Goal: Check status

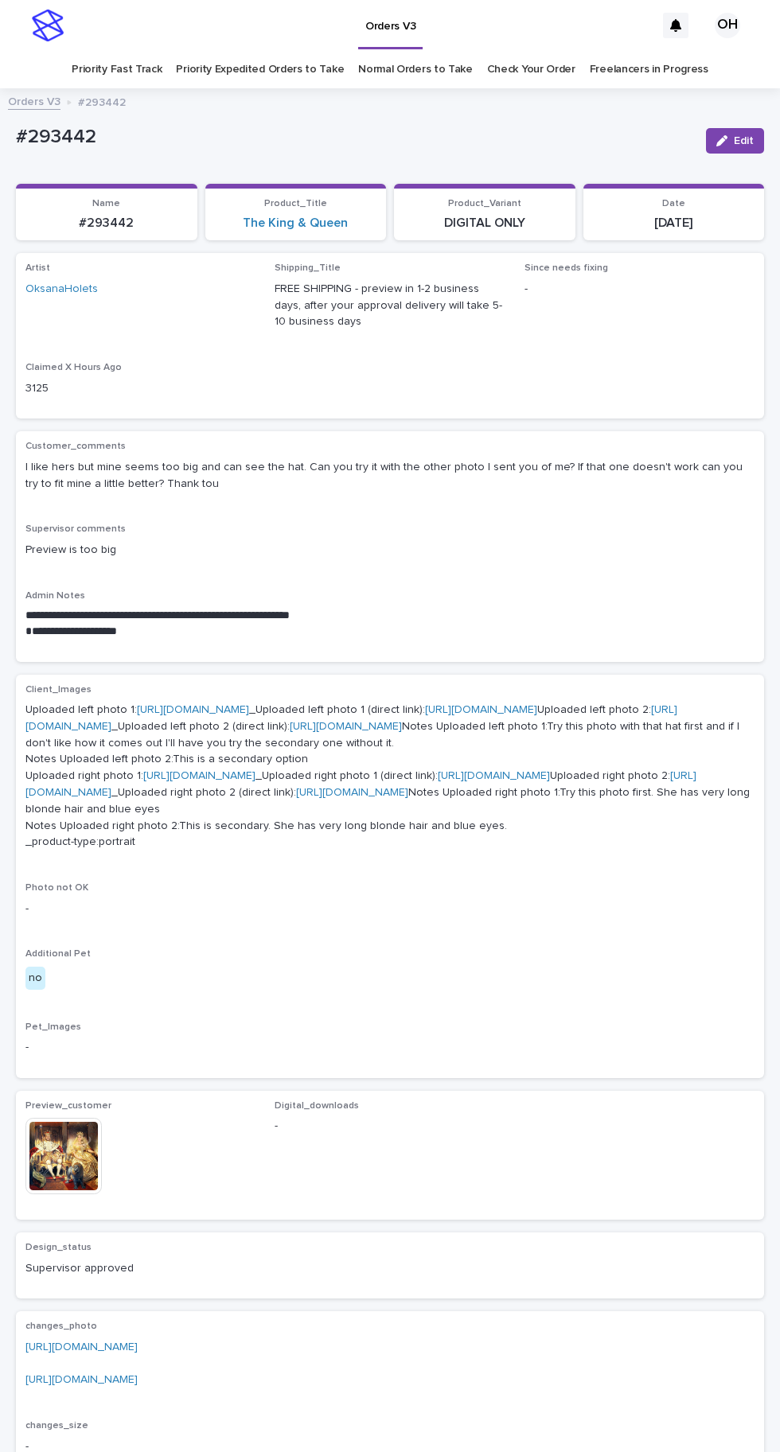
click at [540, 52] on link "Check Your Order" at bounding box center [531, 69] width 88 height 37
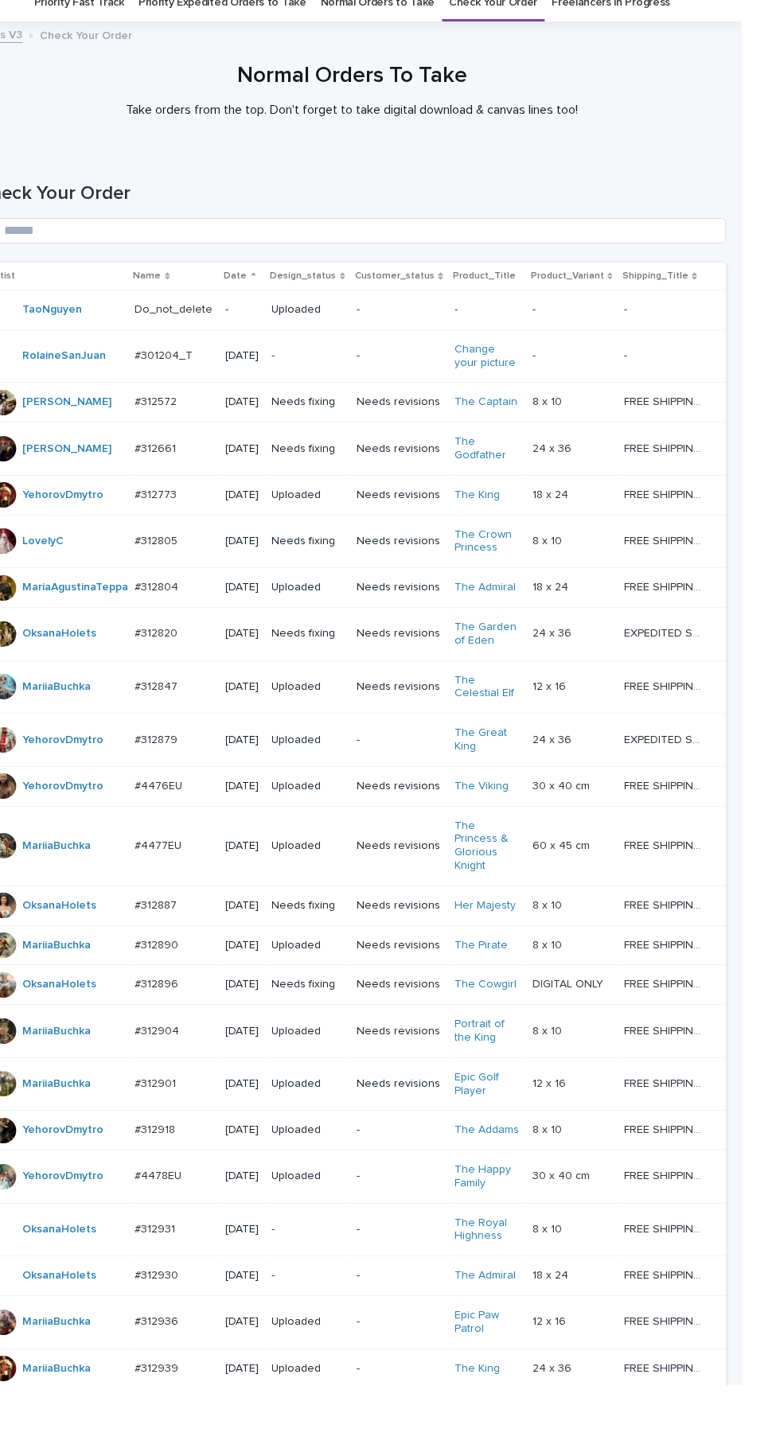
scroll to position [4, 0]
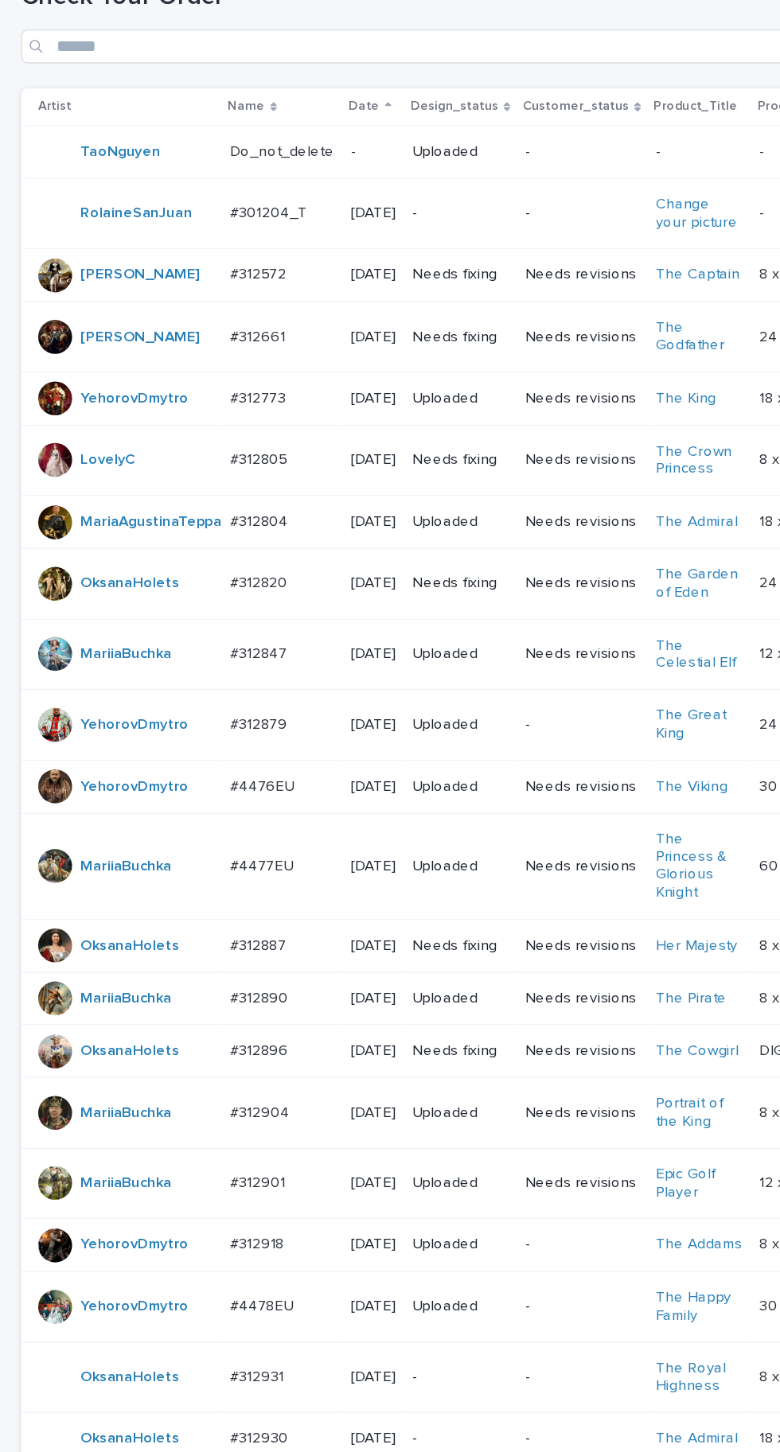
click at [207, 959] on p "#312887" at bounding box center [195, 967] width 45 height 17
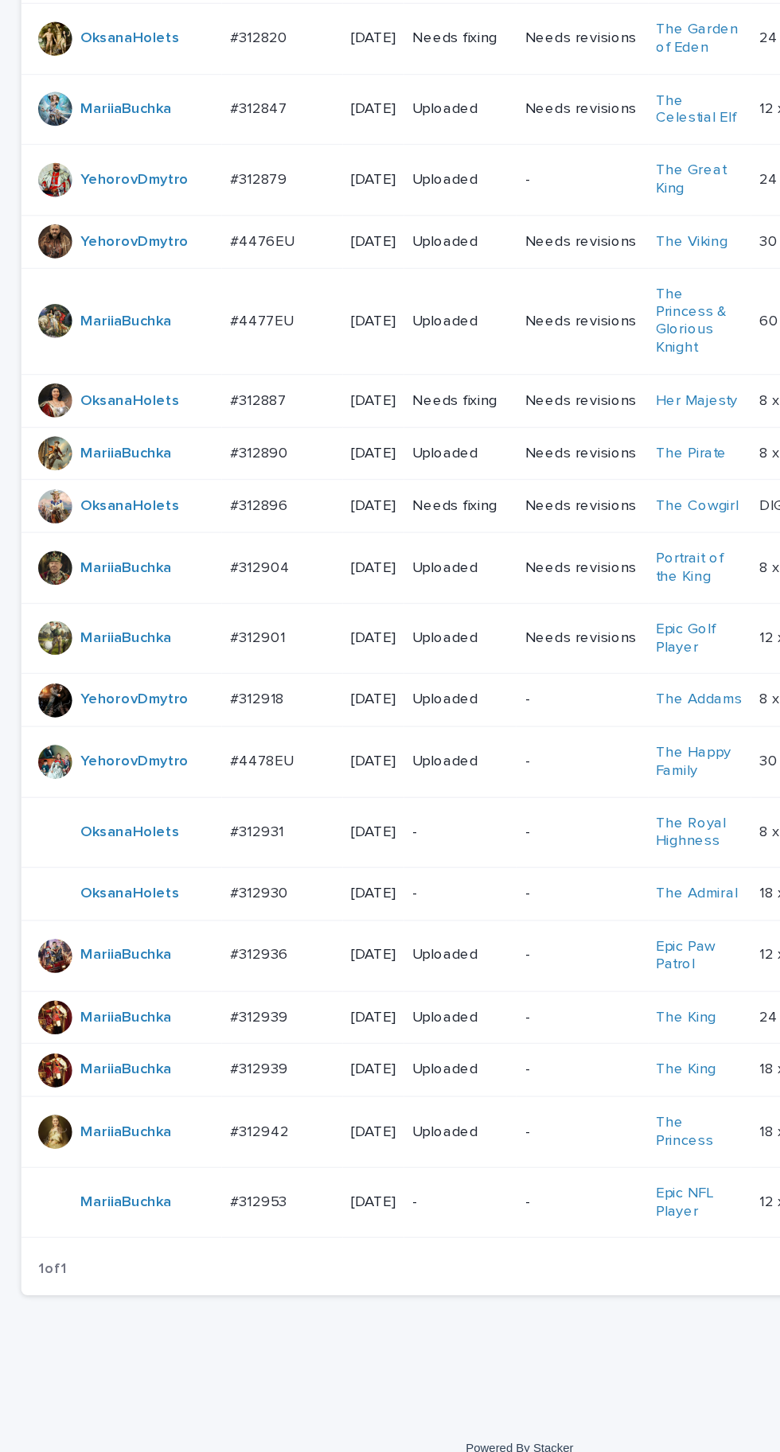
scroll to position [345, 0]
click at [197, 974] on p "#312931" at bounding box center [195, 965] width 44 height 17
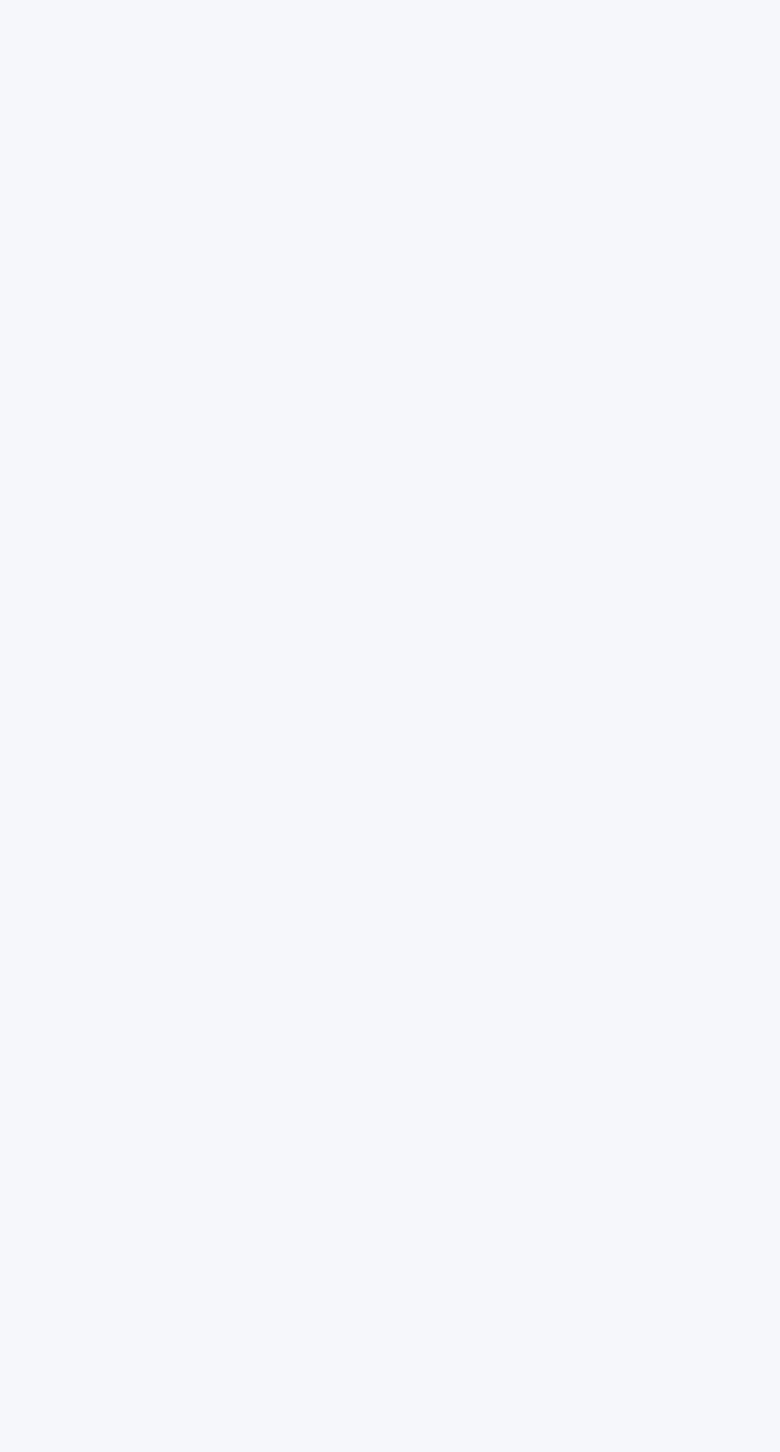
scroll to position [50, 0]
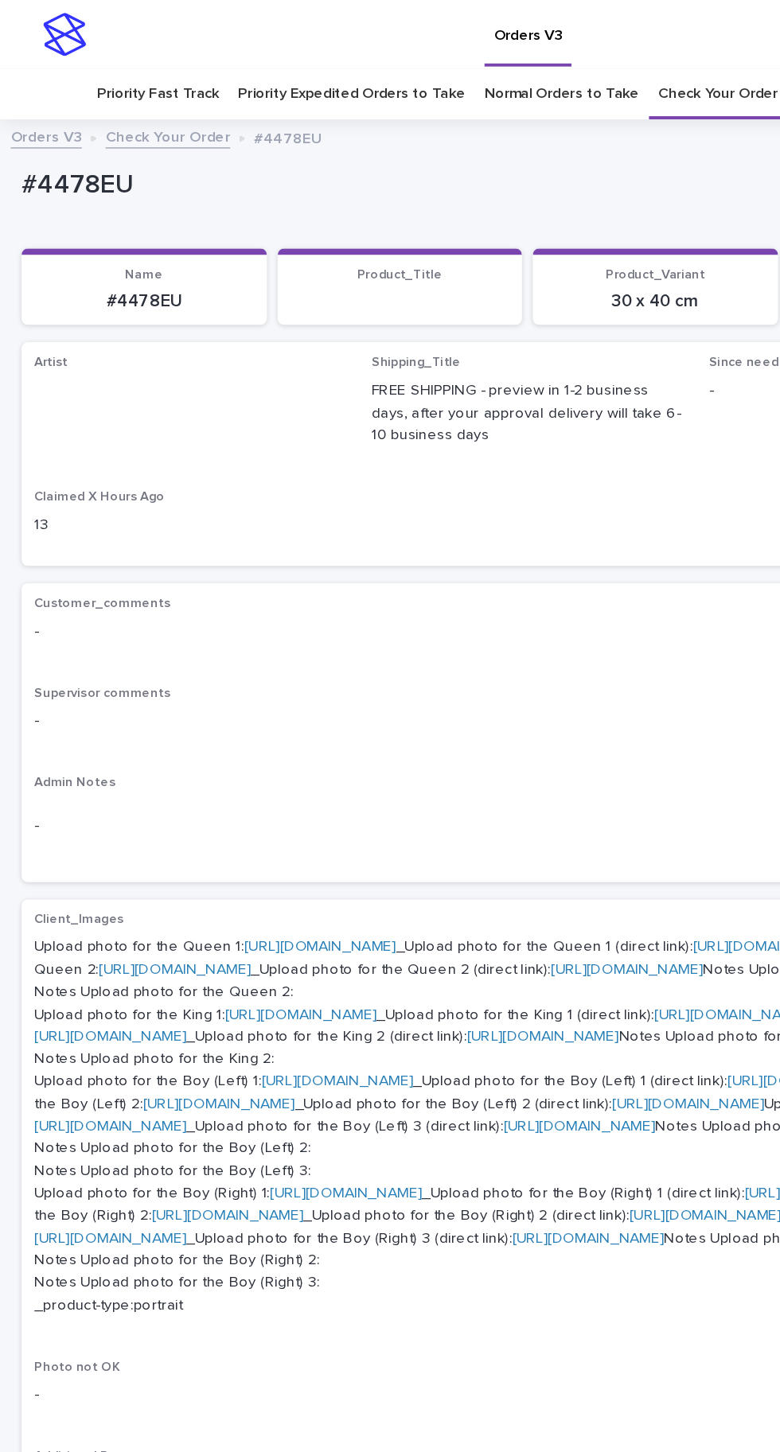
scroll to position [50, 0]
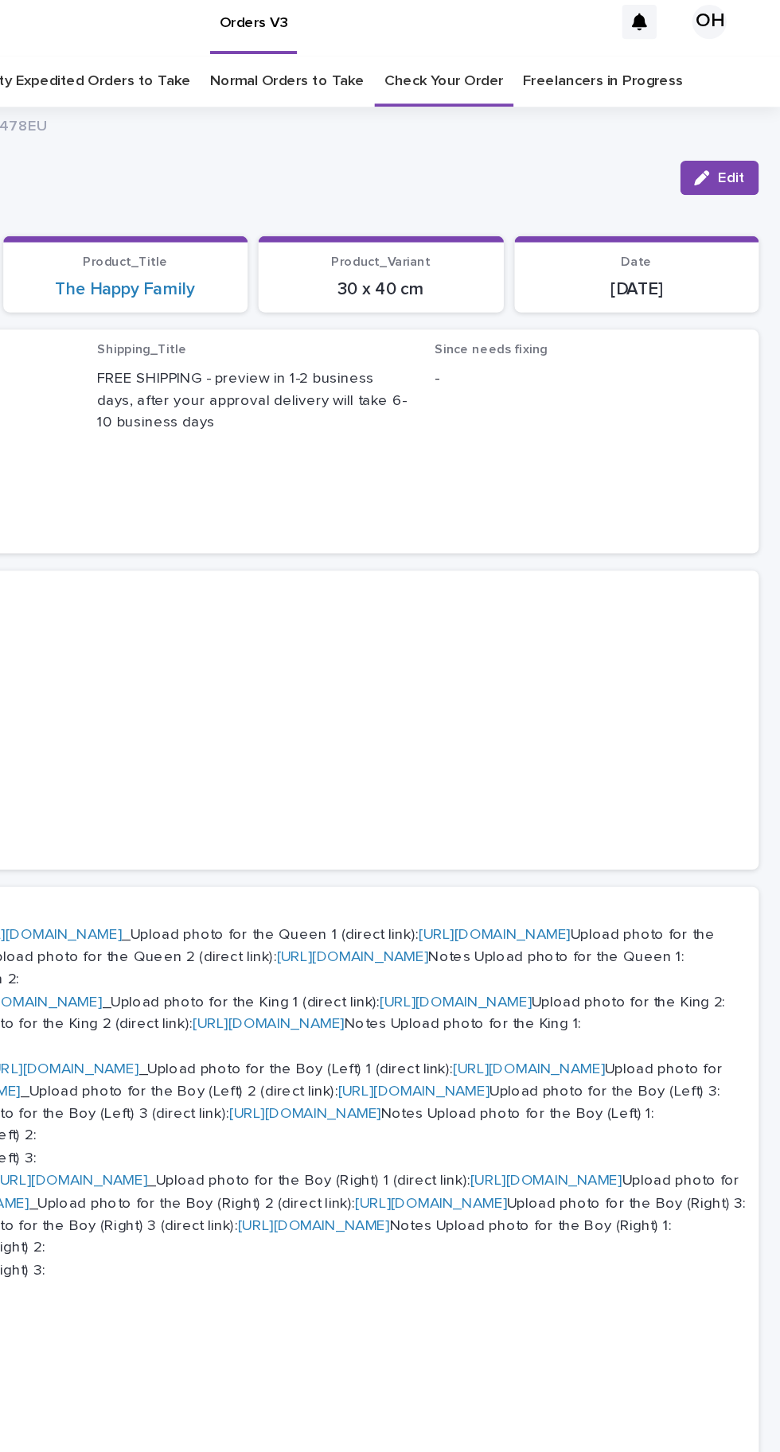
click at [540, 51] on link "Check Your Order" at bounding box center [531, 69] width 88 height 37
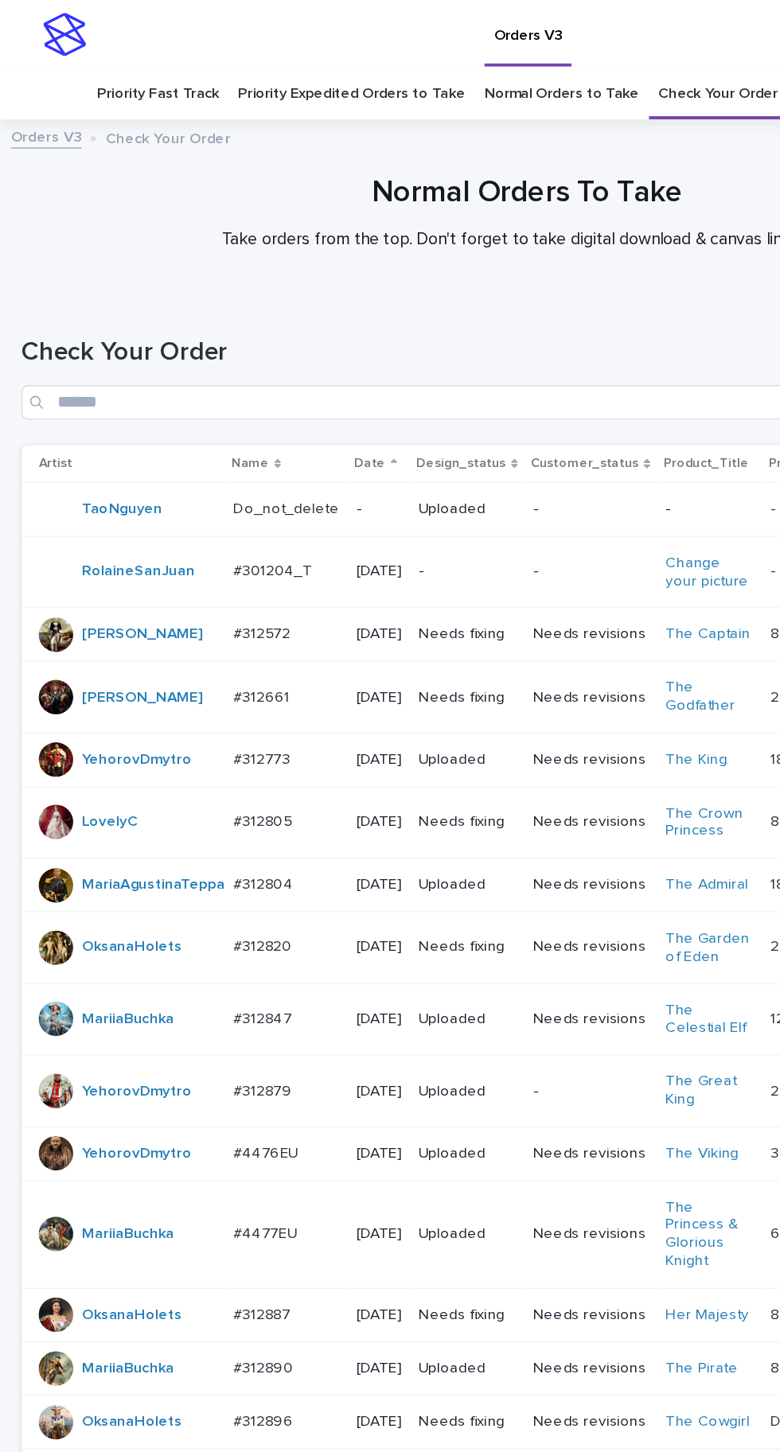
click at [201, 702] on td "#312820 #312820" at bounding box center [211, 700] width 91 height 53
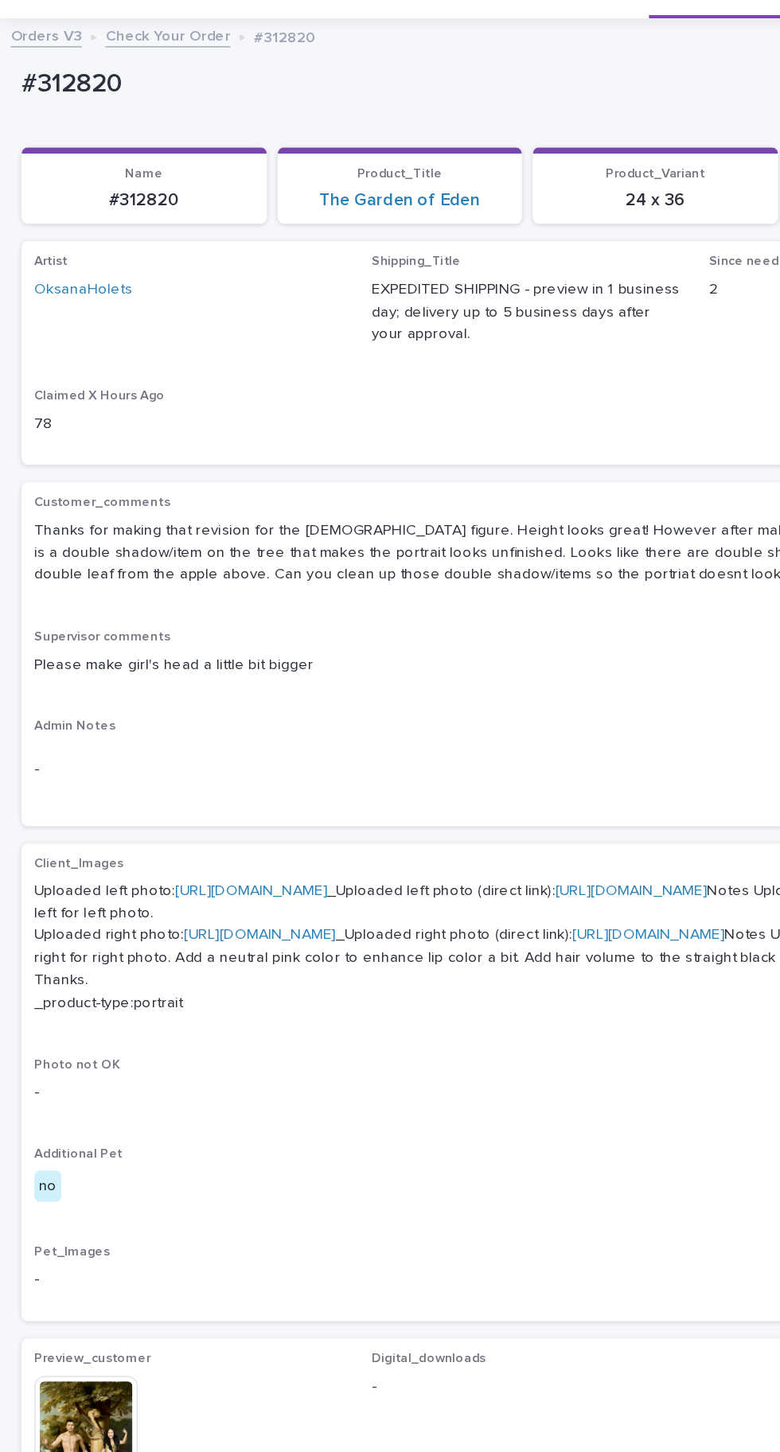
scroll to position [197, 0]
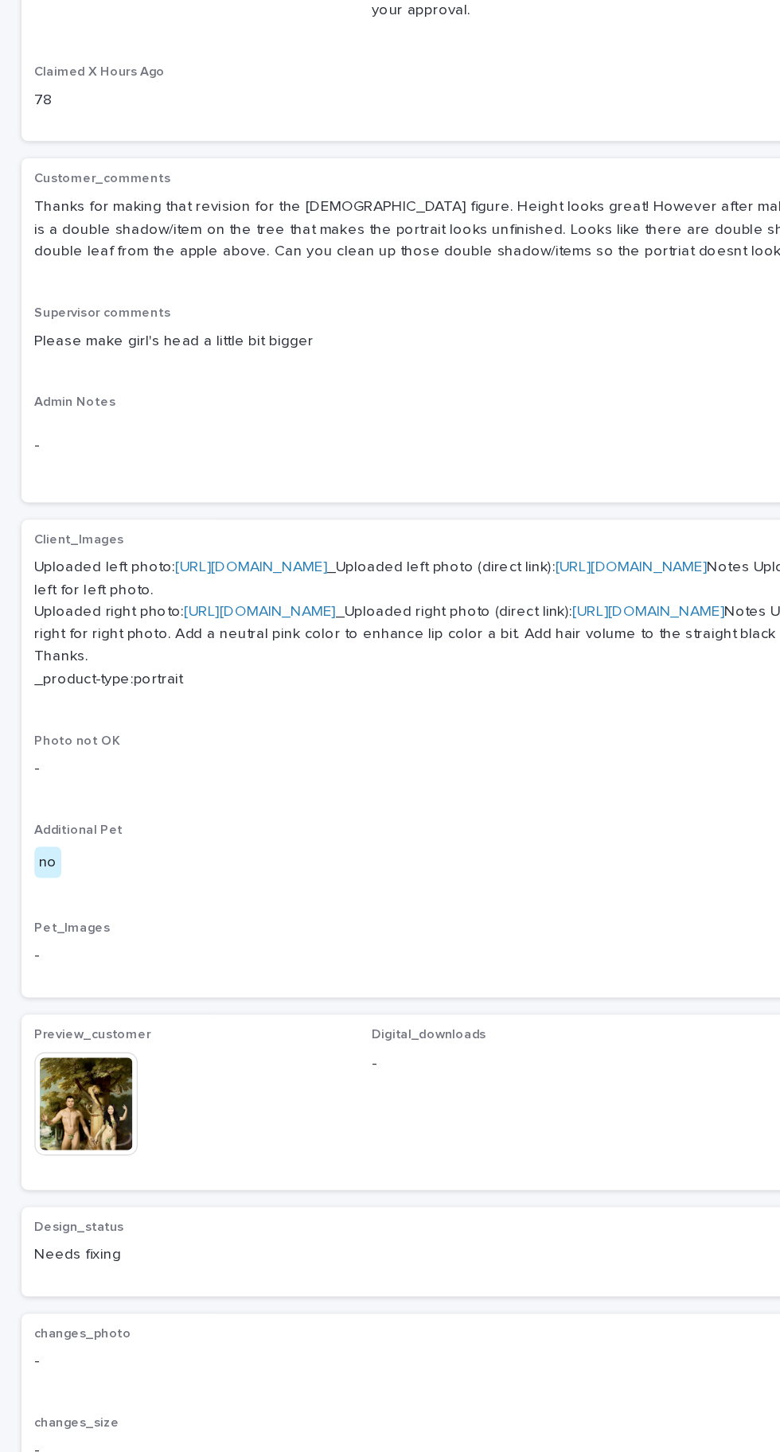
click at [62, 993] on img at bounding box center [63, 955] width 76 height 76
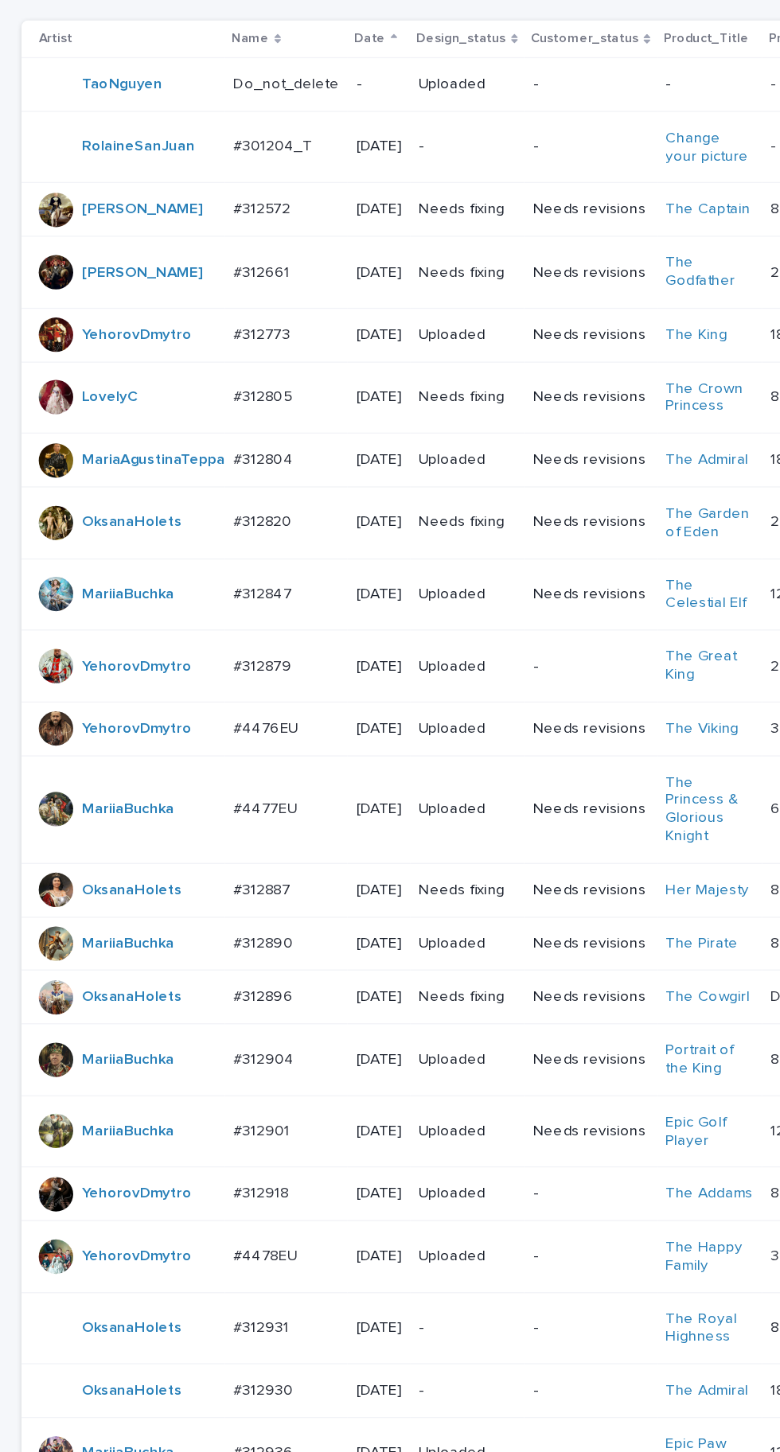
scroll to position [345, 0]
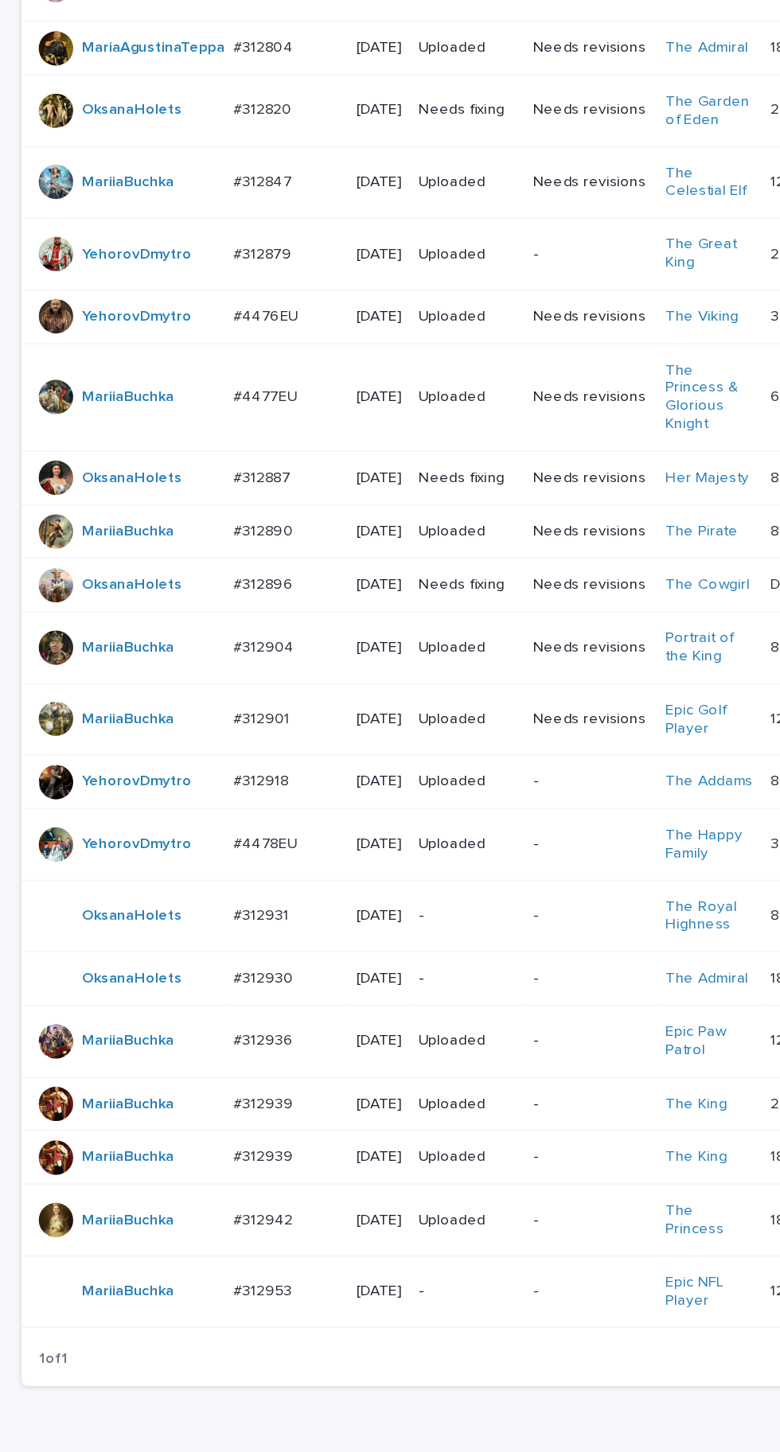
click at [201, 729] on p "#312896" at bounding box center [196, 720] width 47 height 17
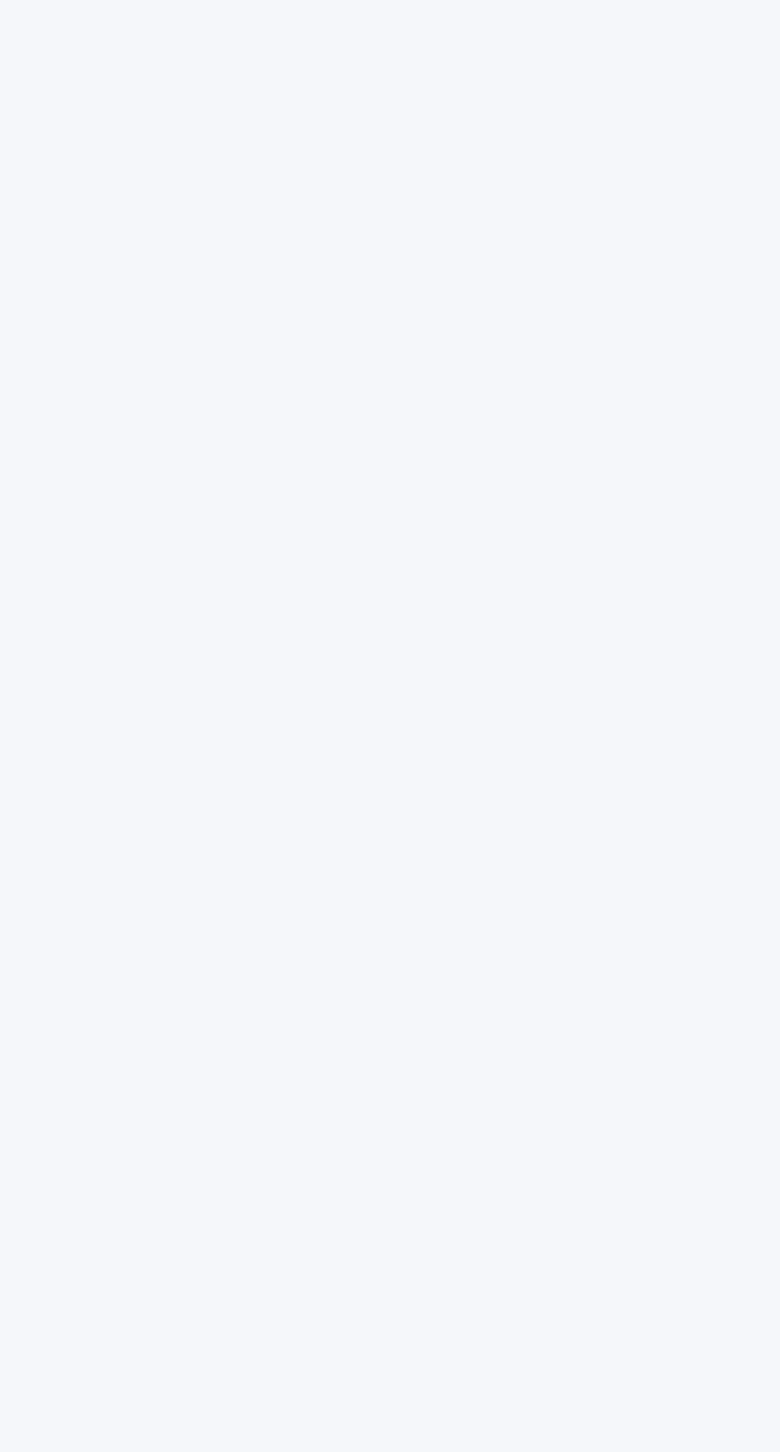
scroll to position [50, 0]
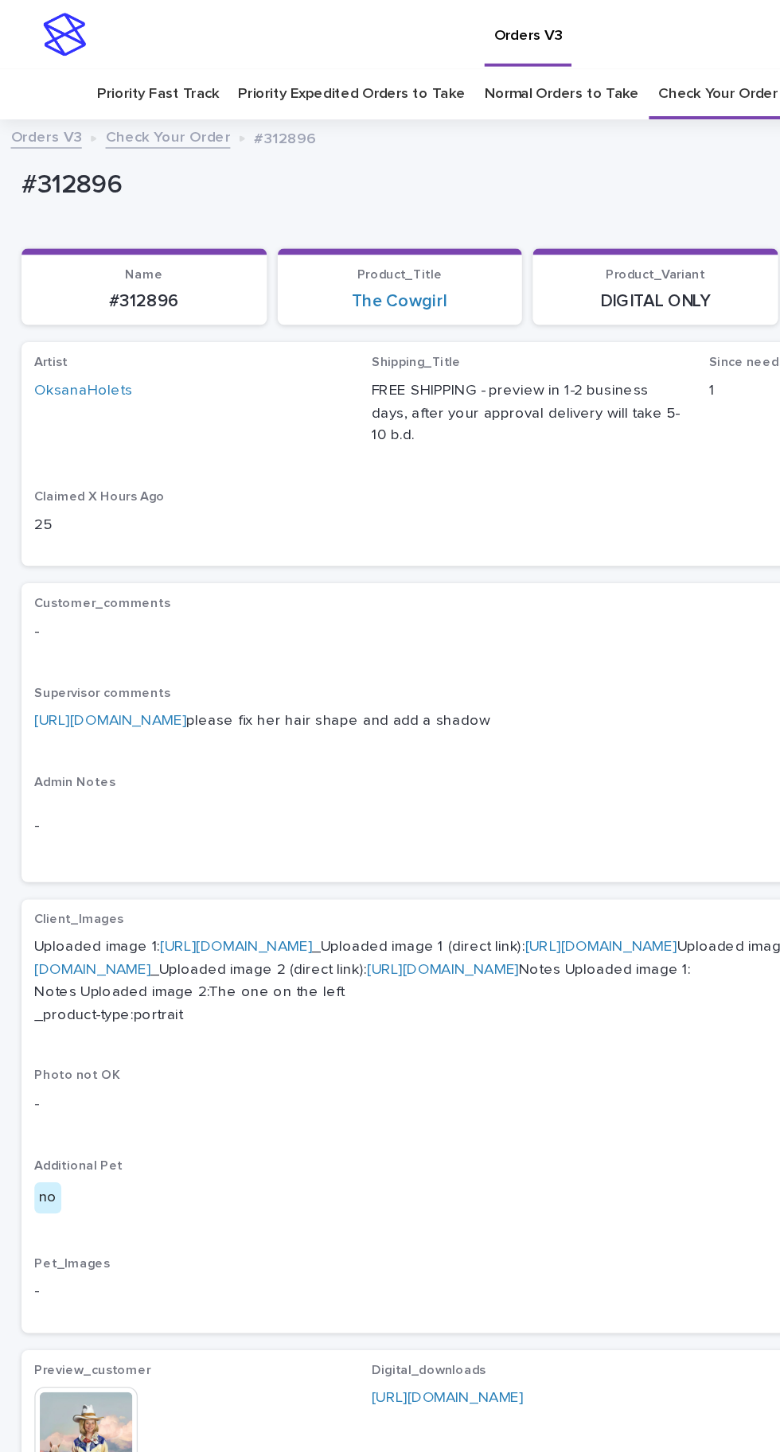
click at [123, 528] on link "[URL][DOMAIN_NAME]" at bounding box center [81, 533] width 112 height 11
click at [138, 528] on link "[URL][DOMAIN_NAME]" at bounding box center [81, 533] width 112 height 11
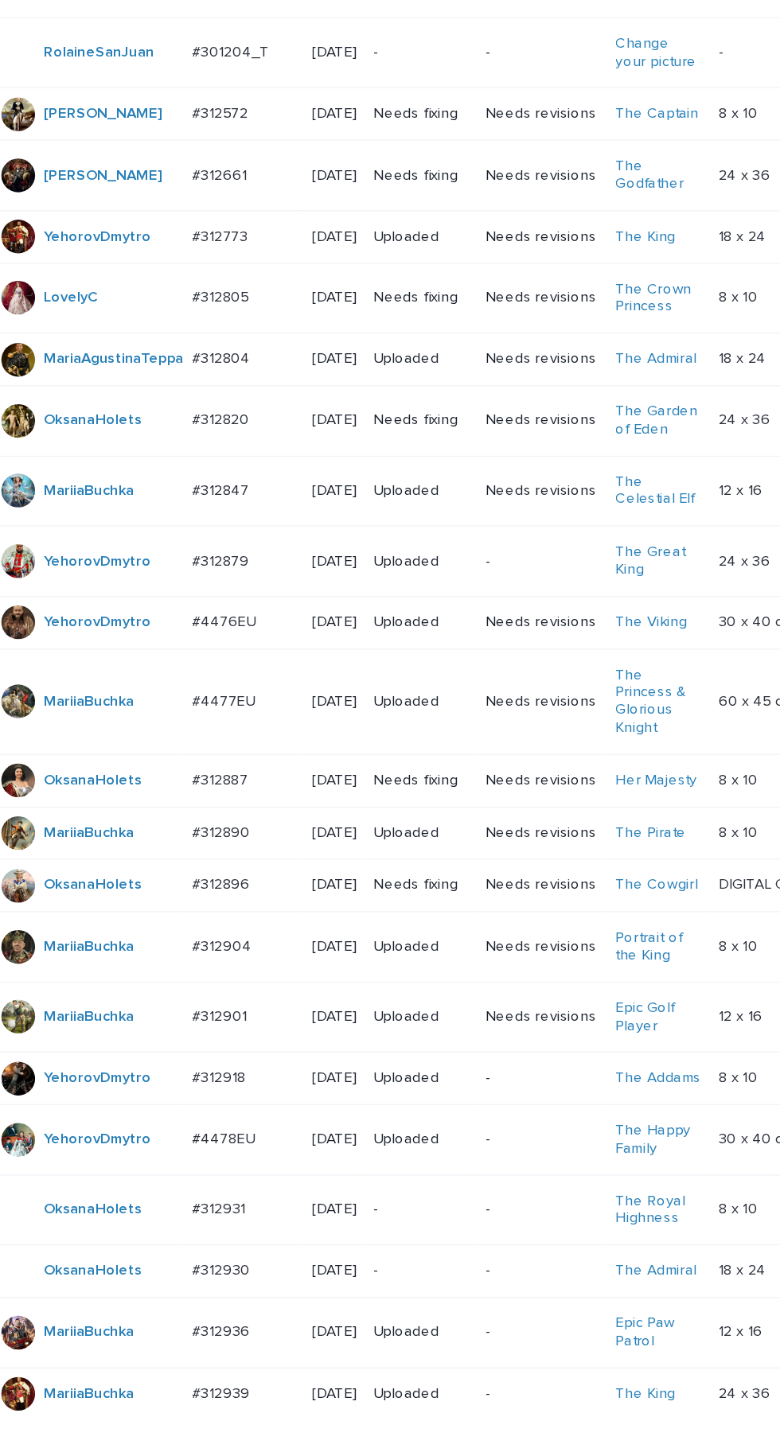
click at [208, 1303] on p "#312931" at bounding box center [195, 1295] width 44 height 17
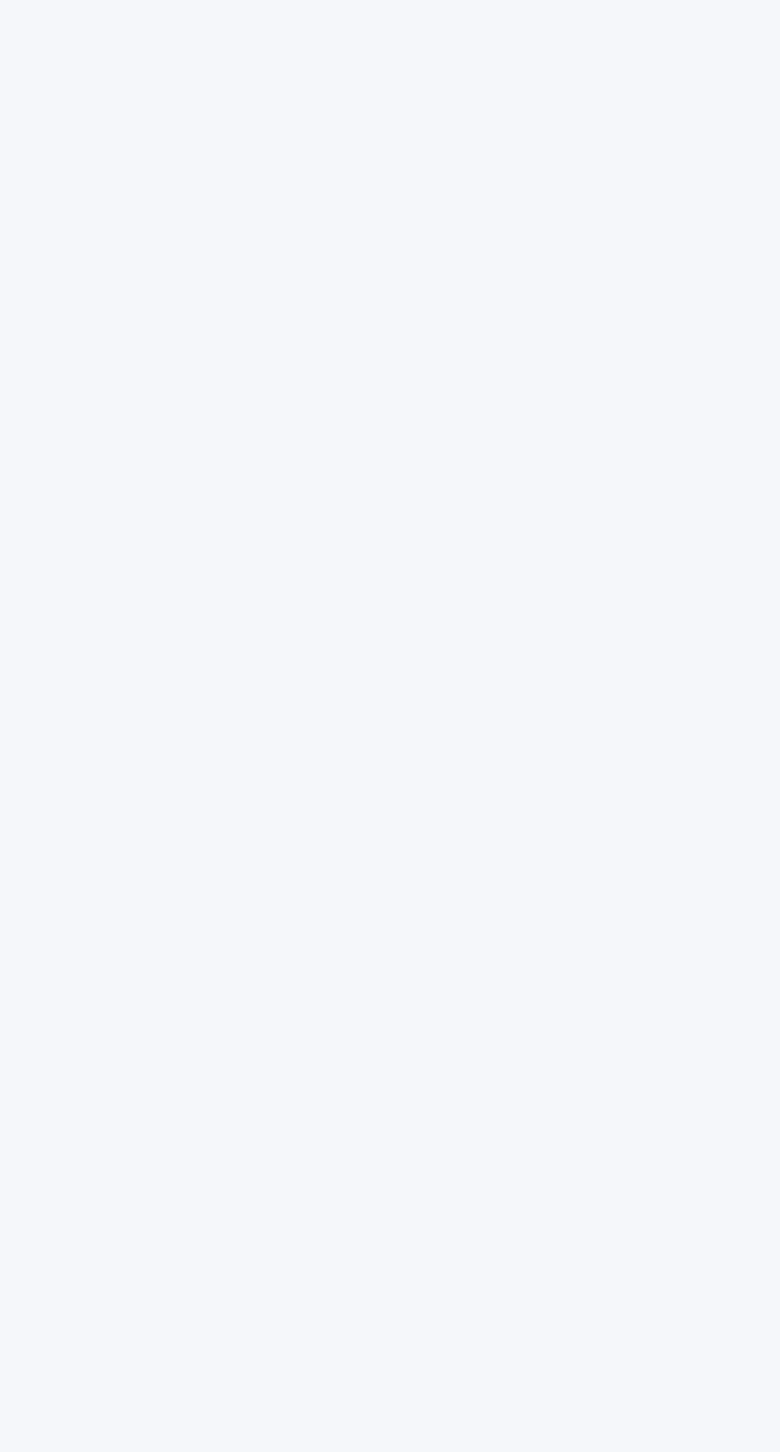
scroll to position [50, 0]
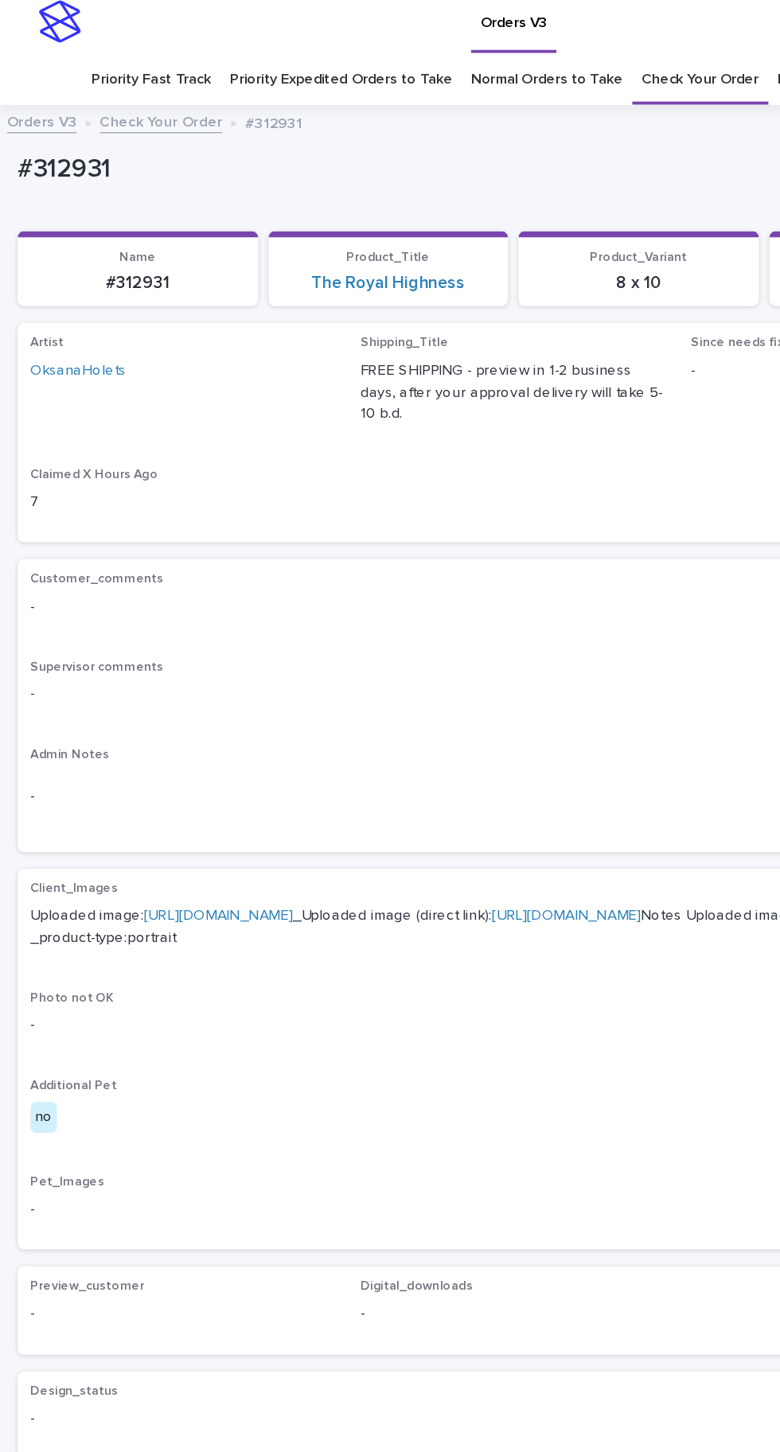
click at [224, 695] on link "[URL][DOMAIN_NAME]" at bounding box center [167, 700] width 112 height 11
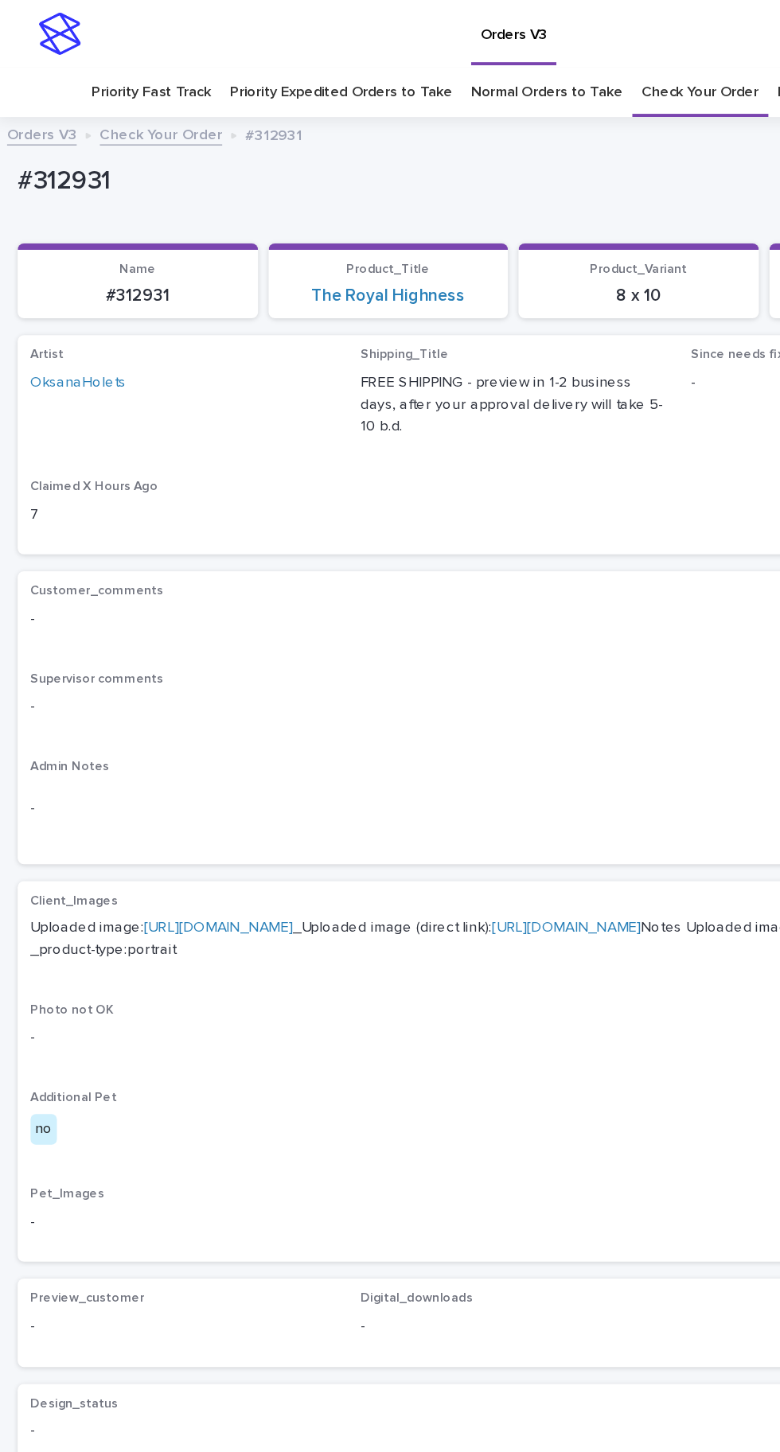
click at [205, 695] on link "[URL][DOMAIN_NAME]" at bounding box center [167, 700] width 112 height 11
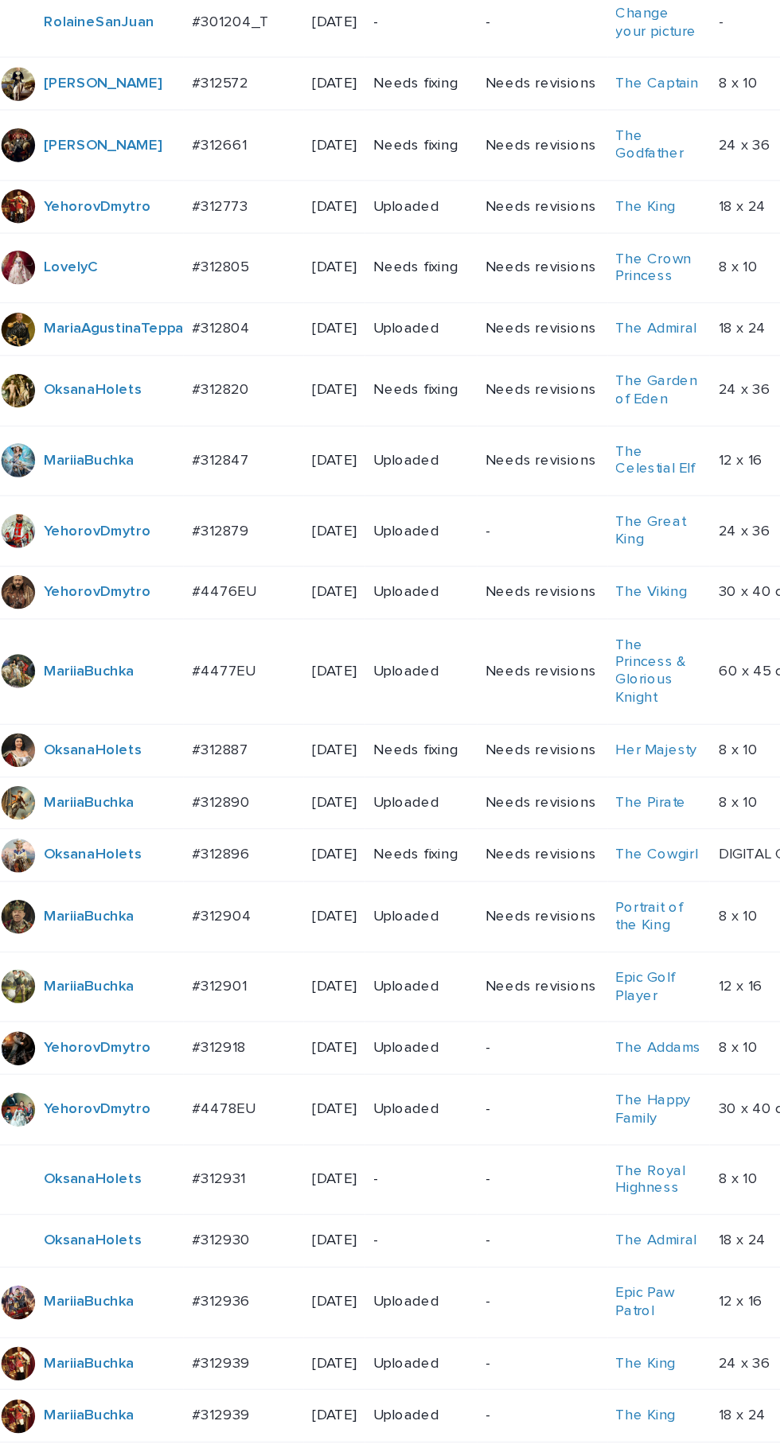
scroll to position [345, 0]
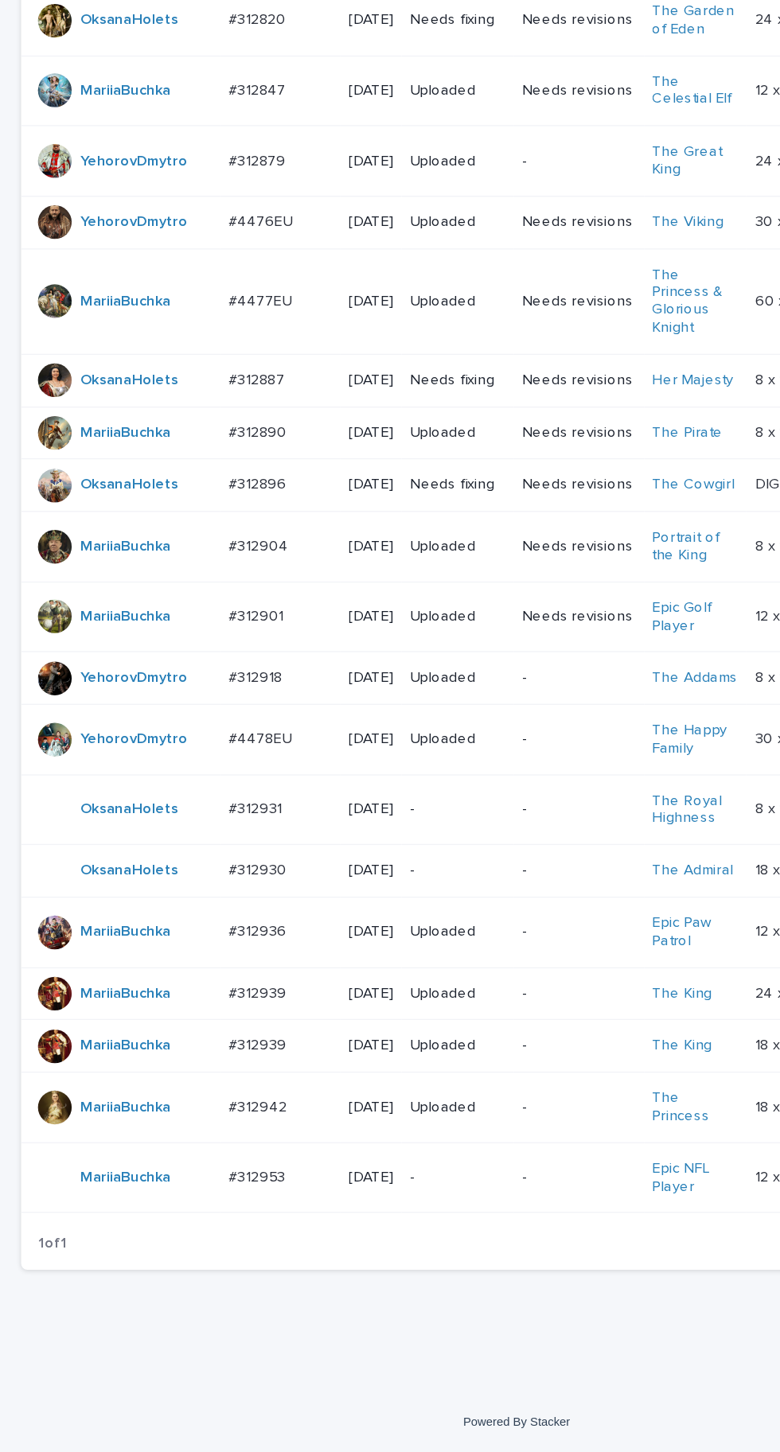
click at [201, 1020] on p "#312930" at bounding box center [196, 1011] width 47 height 17
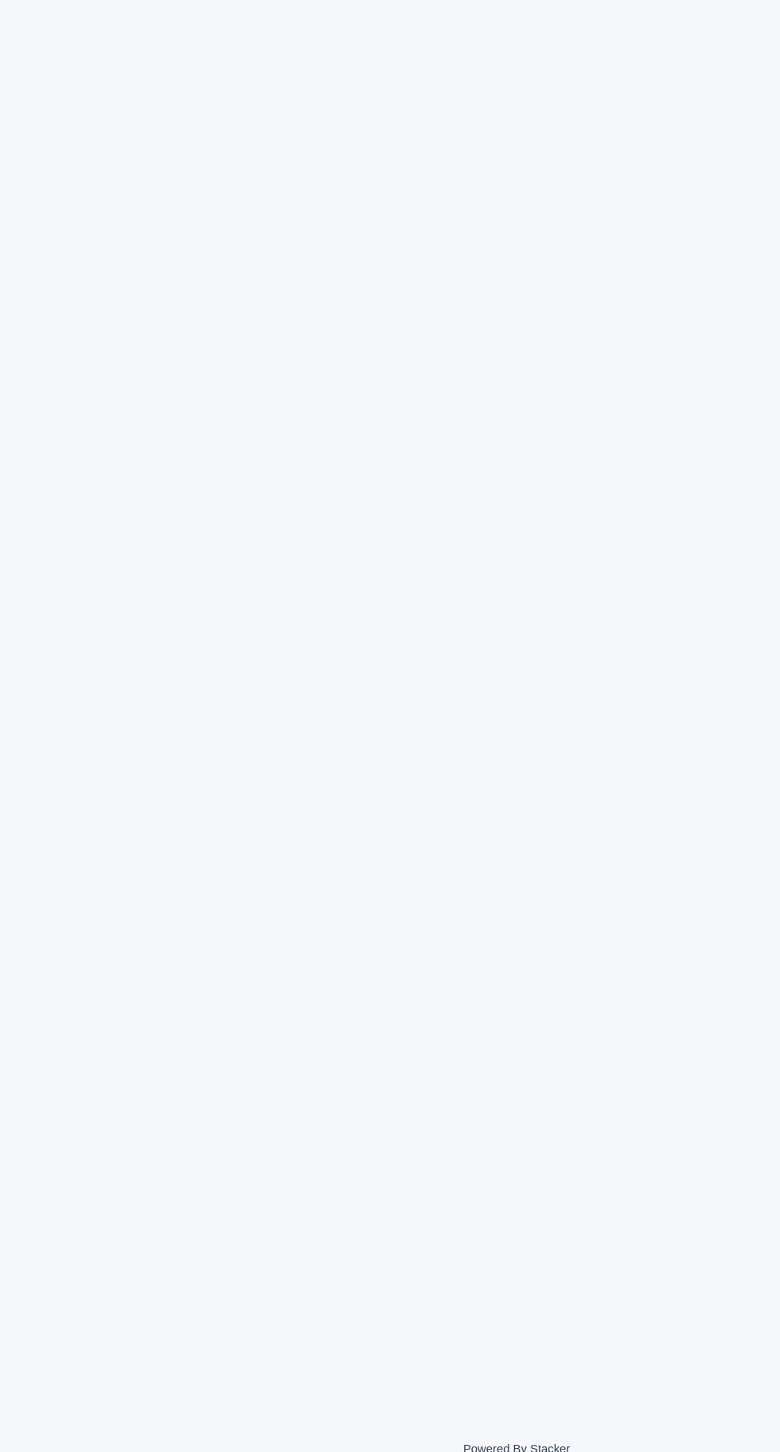
scroll to position [50, 0]
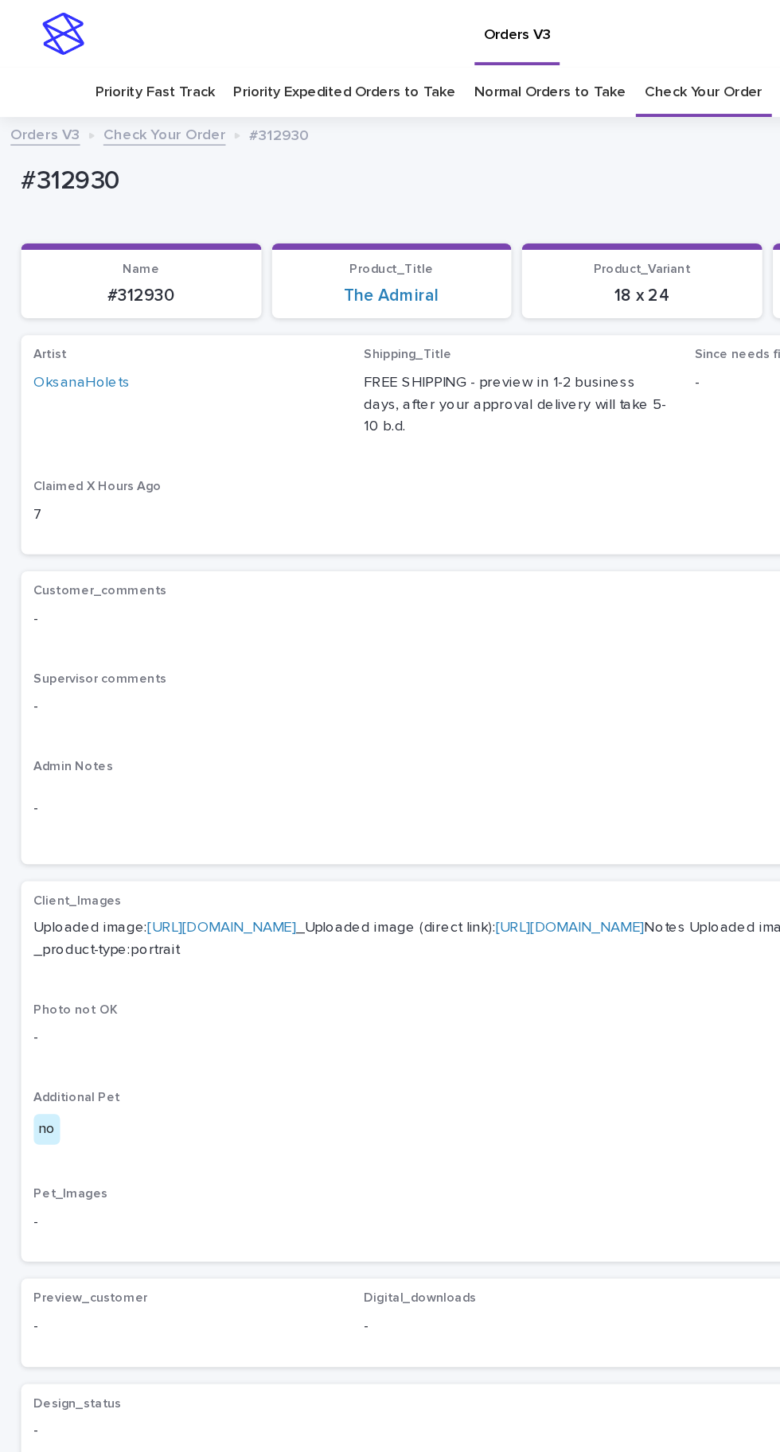
click at [219, 695] on link "[URL][DOMAIN_NAME]" at bounding box center [167, 700] width 112 height 11
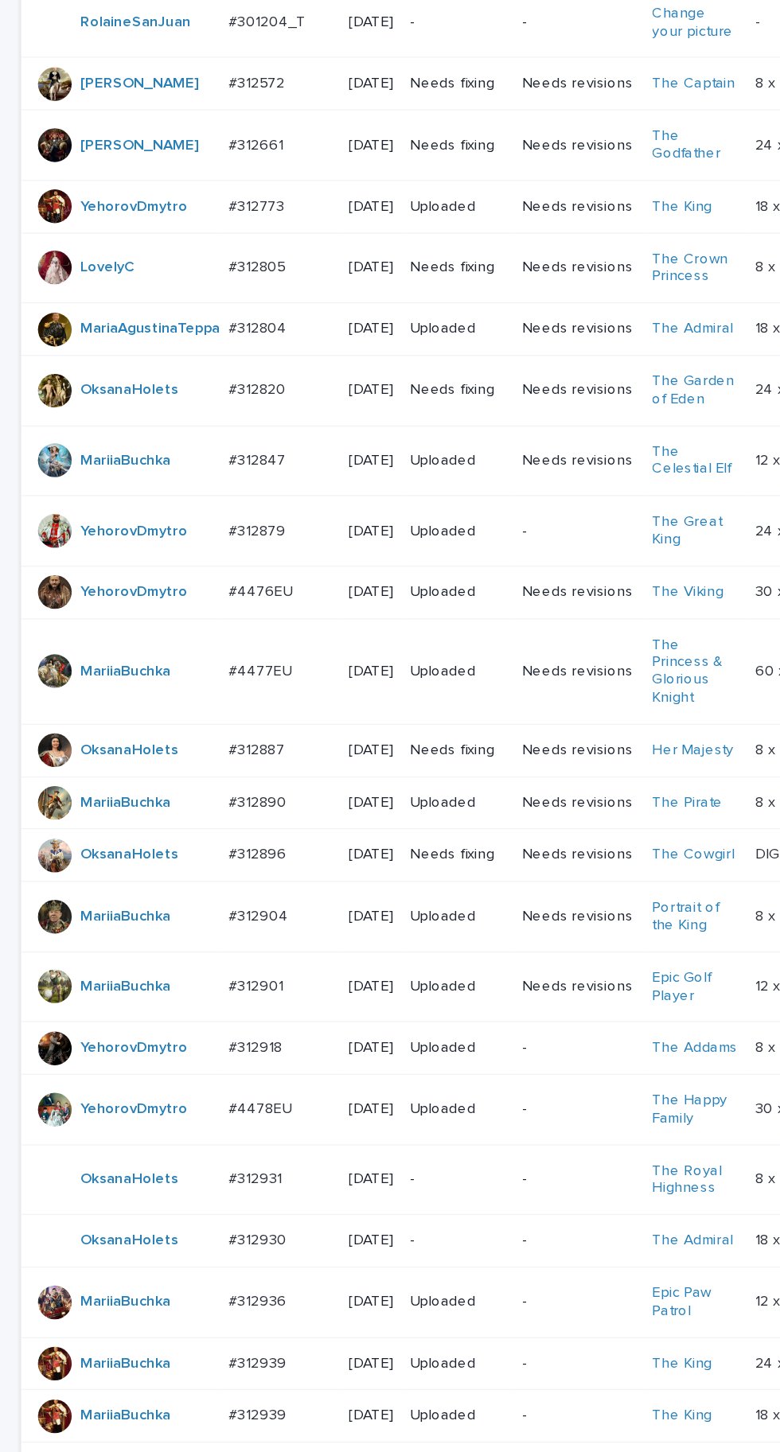
scroll to position [177, 0]
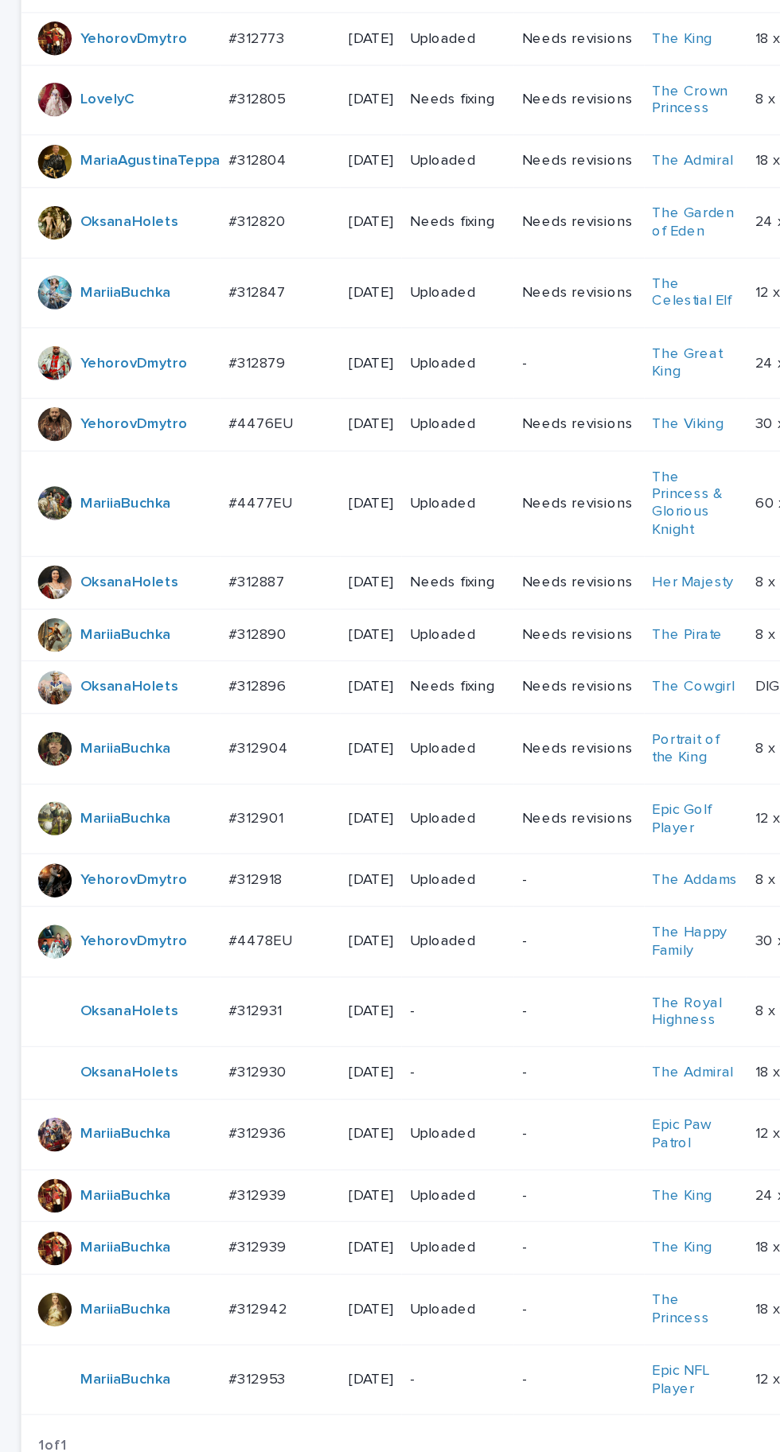
click at [208, 1133] on div "#312931 #312931" at bounding box center [212, 1120] width 78 height 26
